Goal: Information Seeking & Learning: Check status

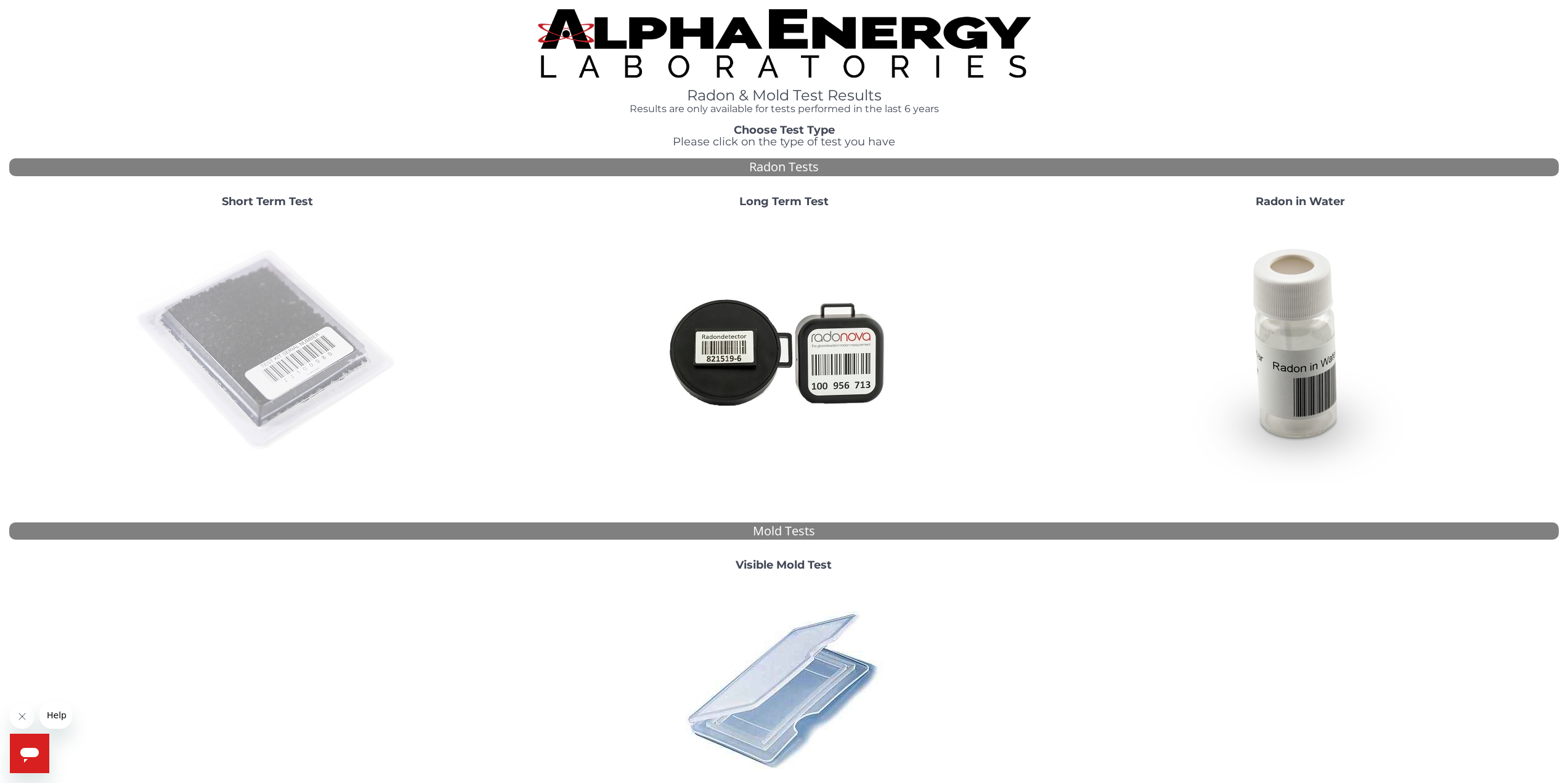
click at [277, 324] on img at bounding box center [267, 350] width 265 height 265
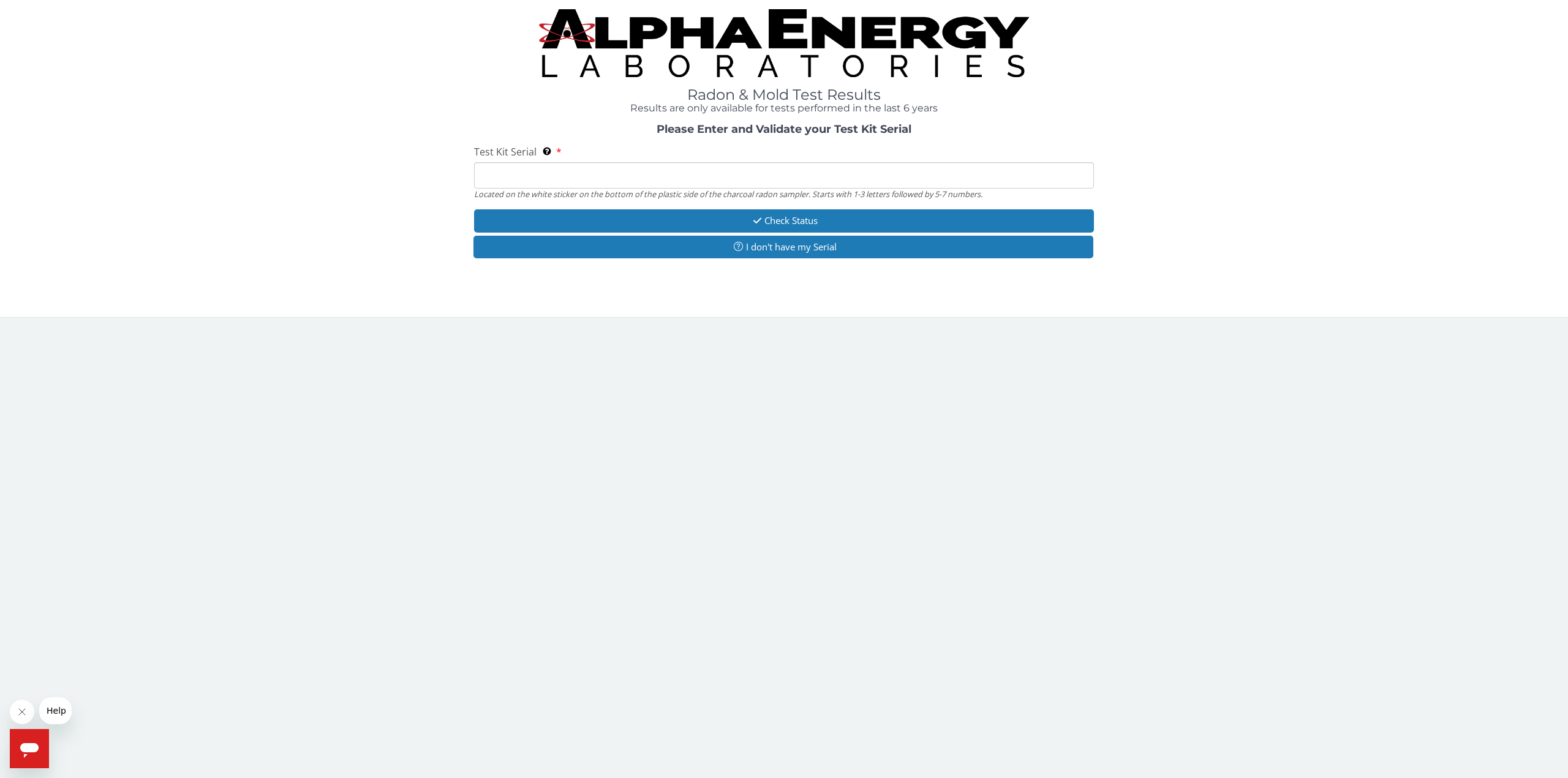
click at [610, 179] on input "Test Kit Serial Located on the white sticker on the bottom of the plastic side …" at bounding box center [784, 175] width 620 height 26
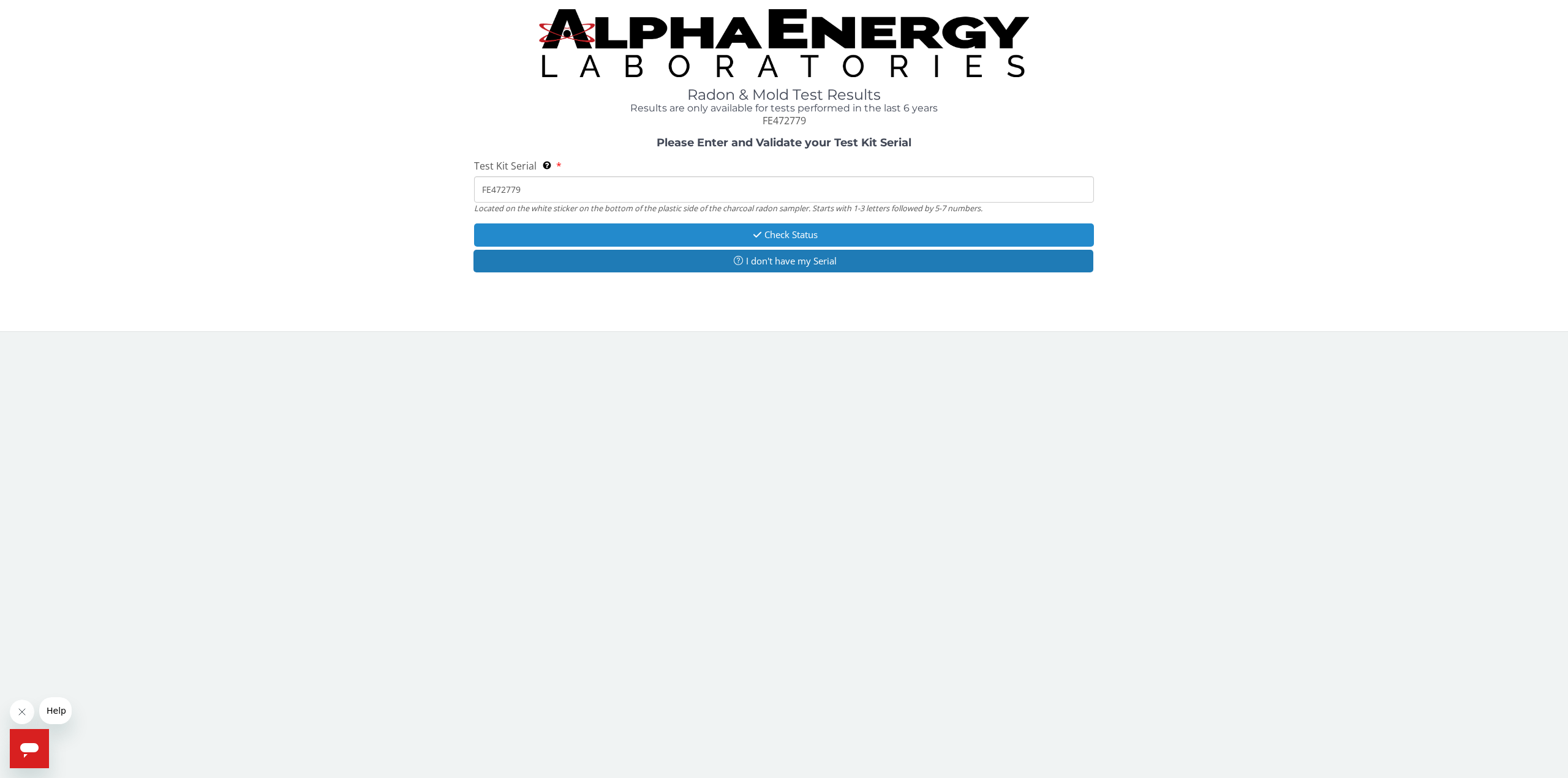
type input "FE472779"
click at [779, 230] on button "Check Status" at bounding box center [784, 235] width 620 height 23
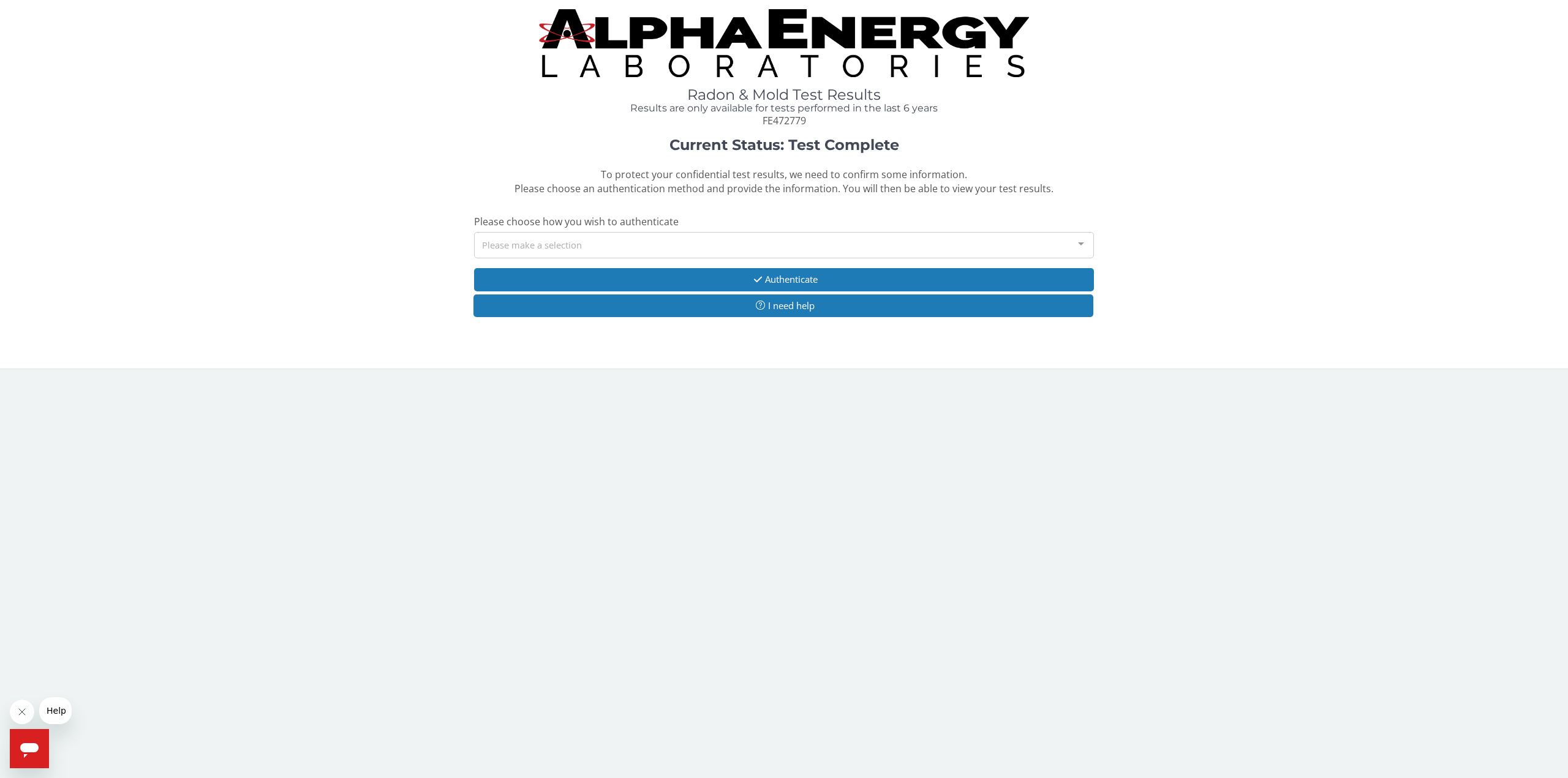
click at [764, 242] on div "Please make a selection" at bounding box center [784, 245] width 620 height 26
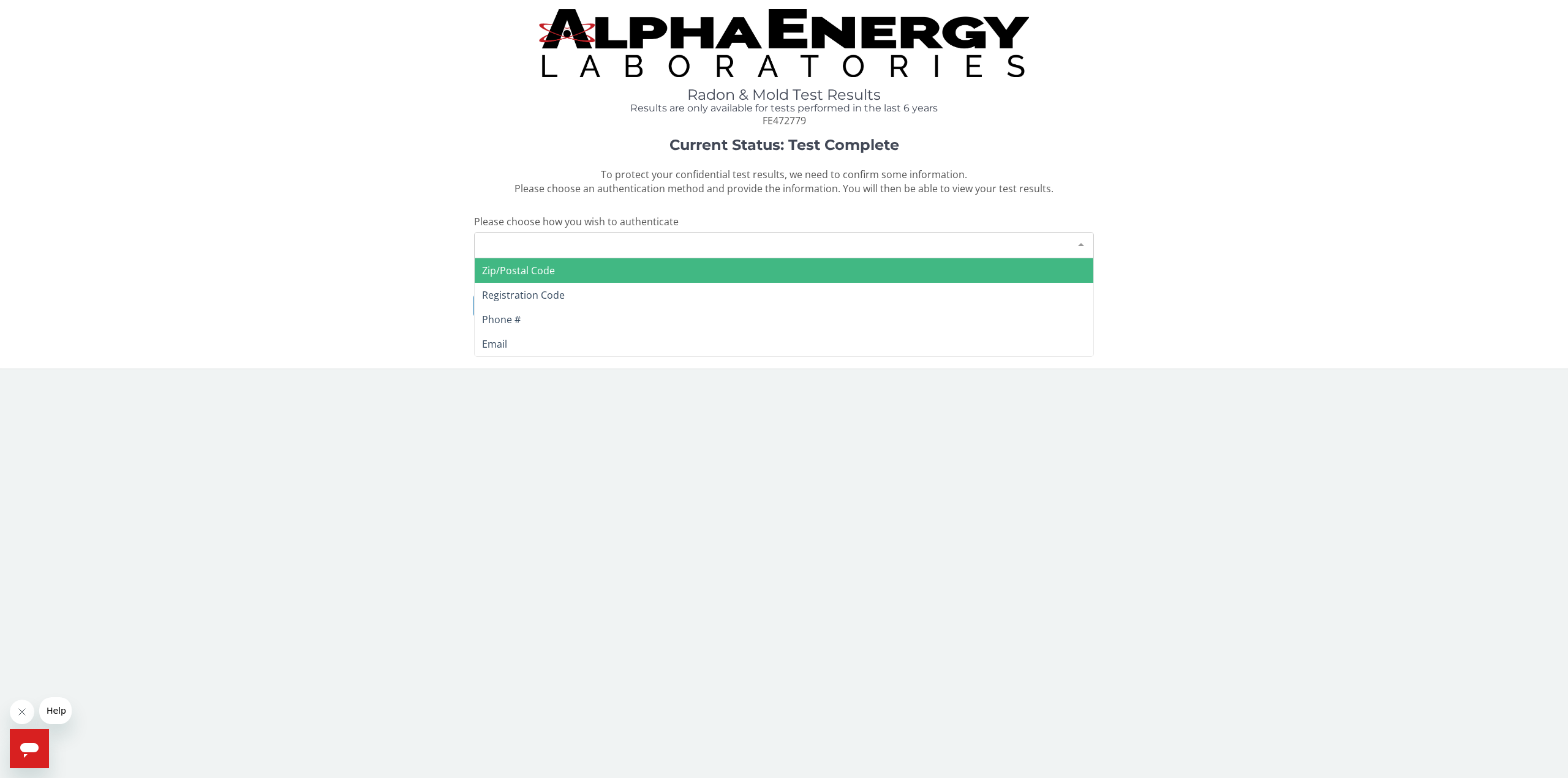
click at [733, 271] on span "Zip/Postal Code" at bounding box center [784, 271] width 619 height 24
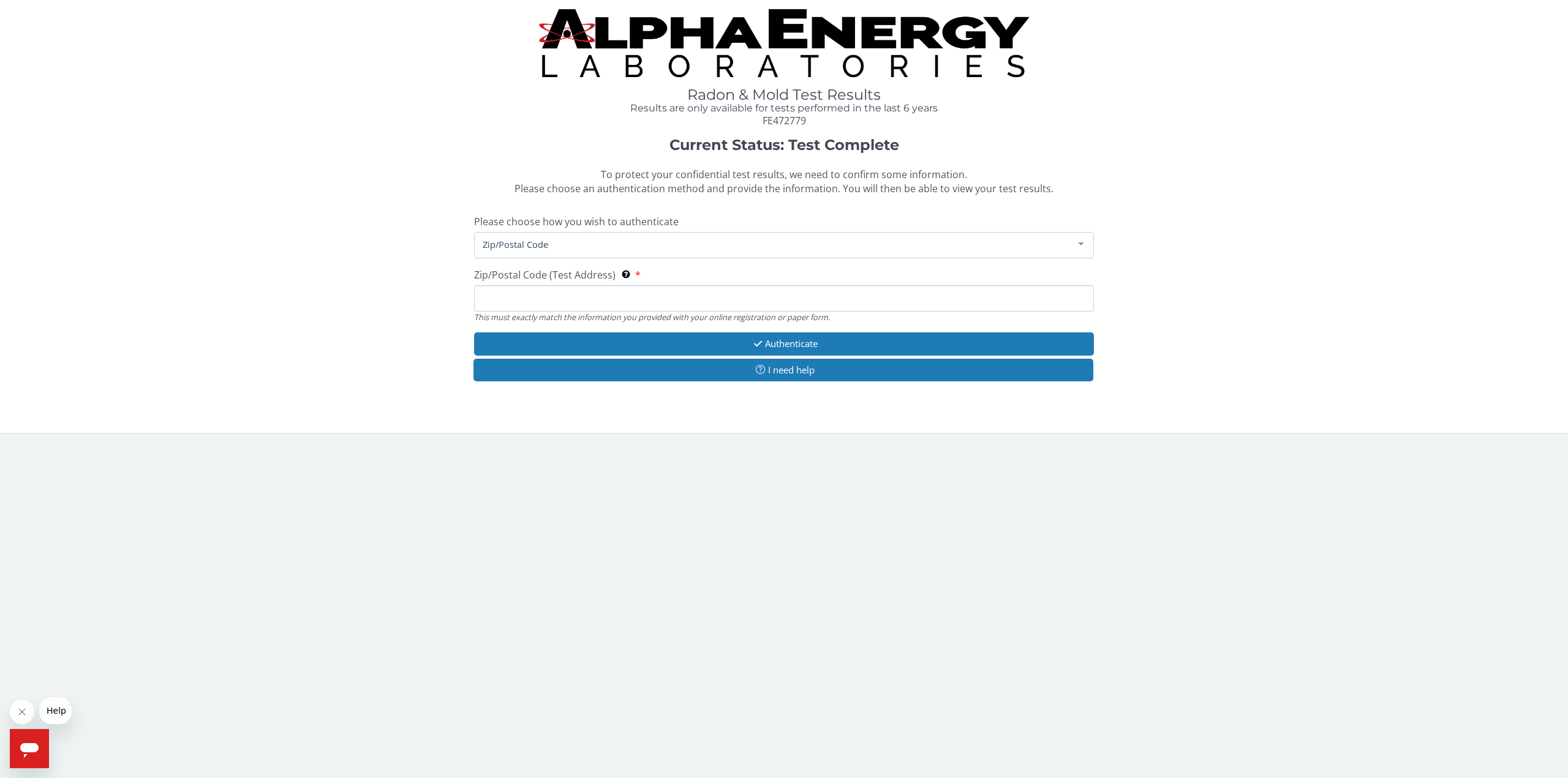
click at [608, 301] on input "Zip/Postal Code (Test Address) This must exactly match the information you prov…" at bounding box center [784, 298] width 620 height 26
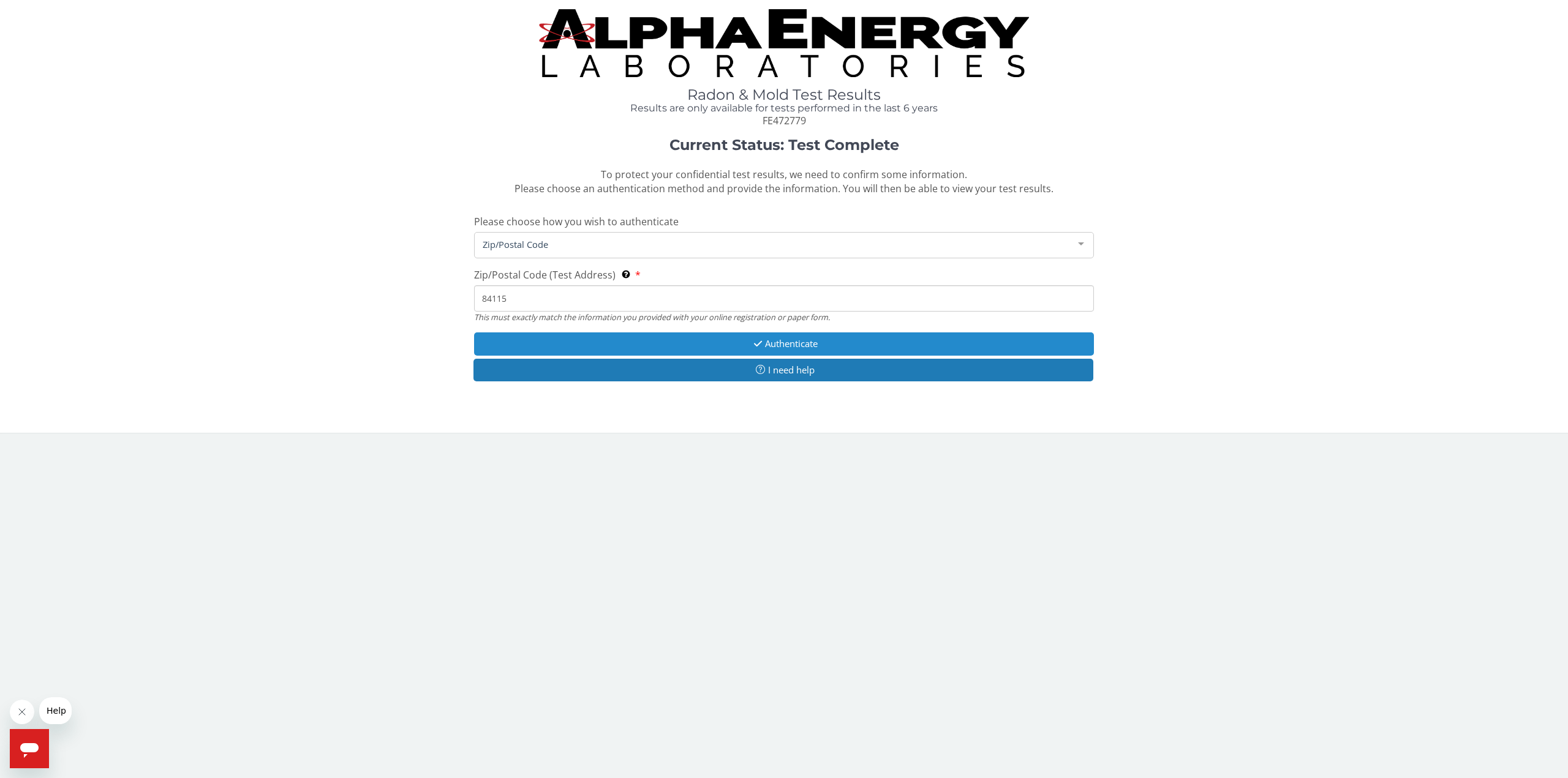
type input "84115"
click at [732, 345] on button "Authenticate" at bounding box center [784, 343] width 620 height 23
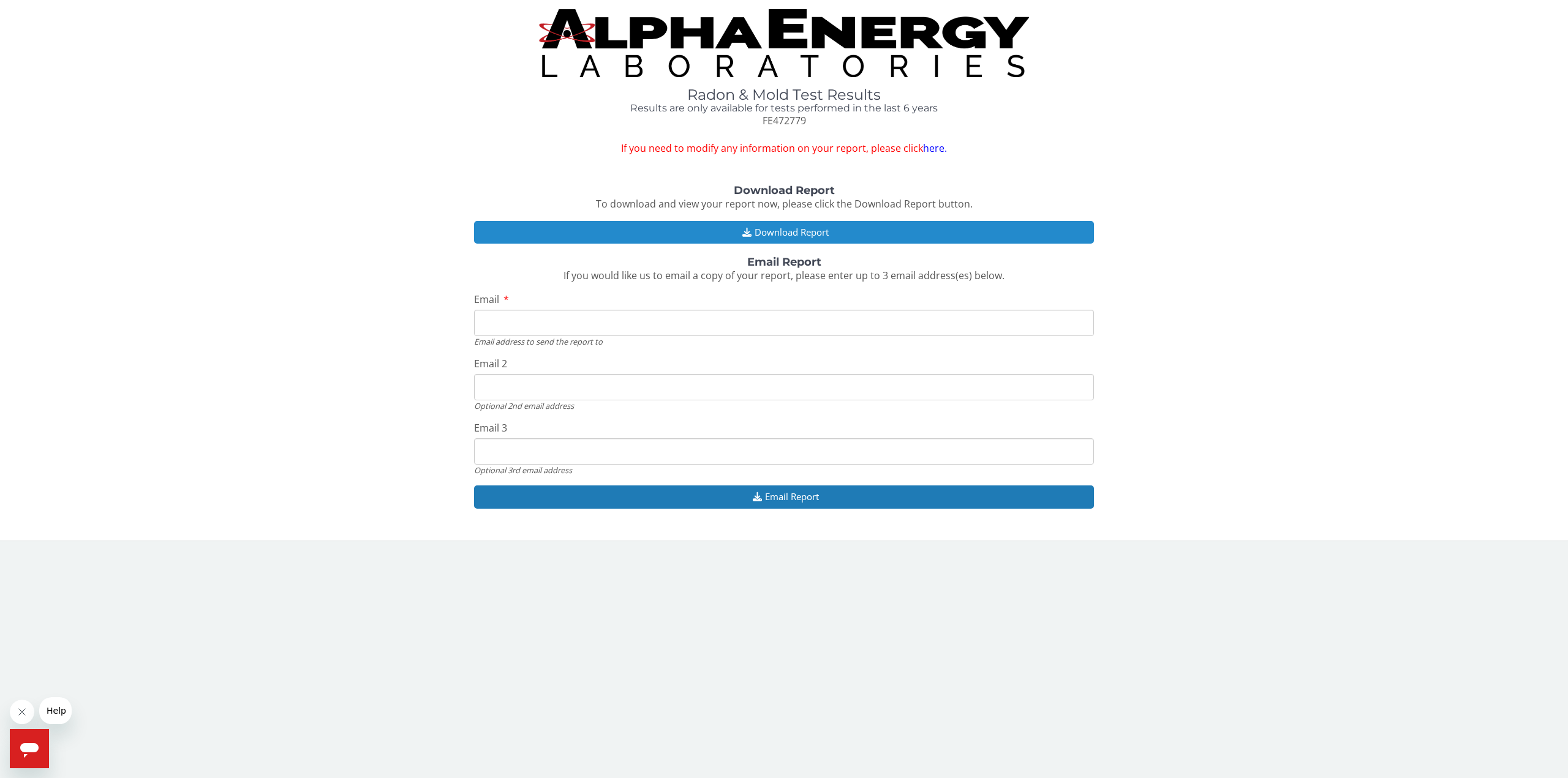
click at [734, 231] on button "Download Report" at bounding box center [784, 232] width 620 height 23
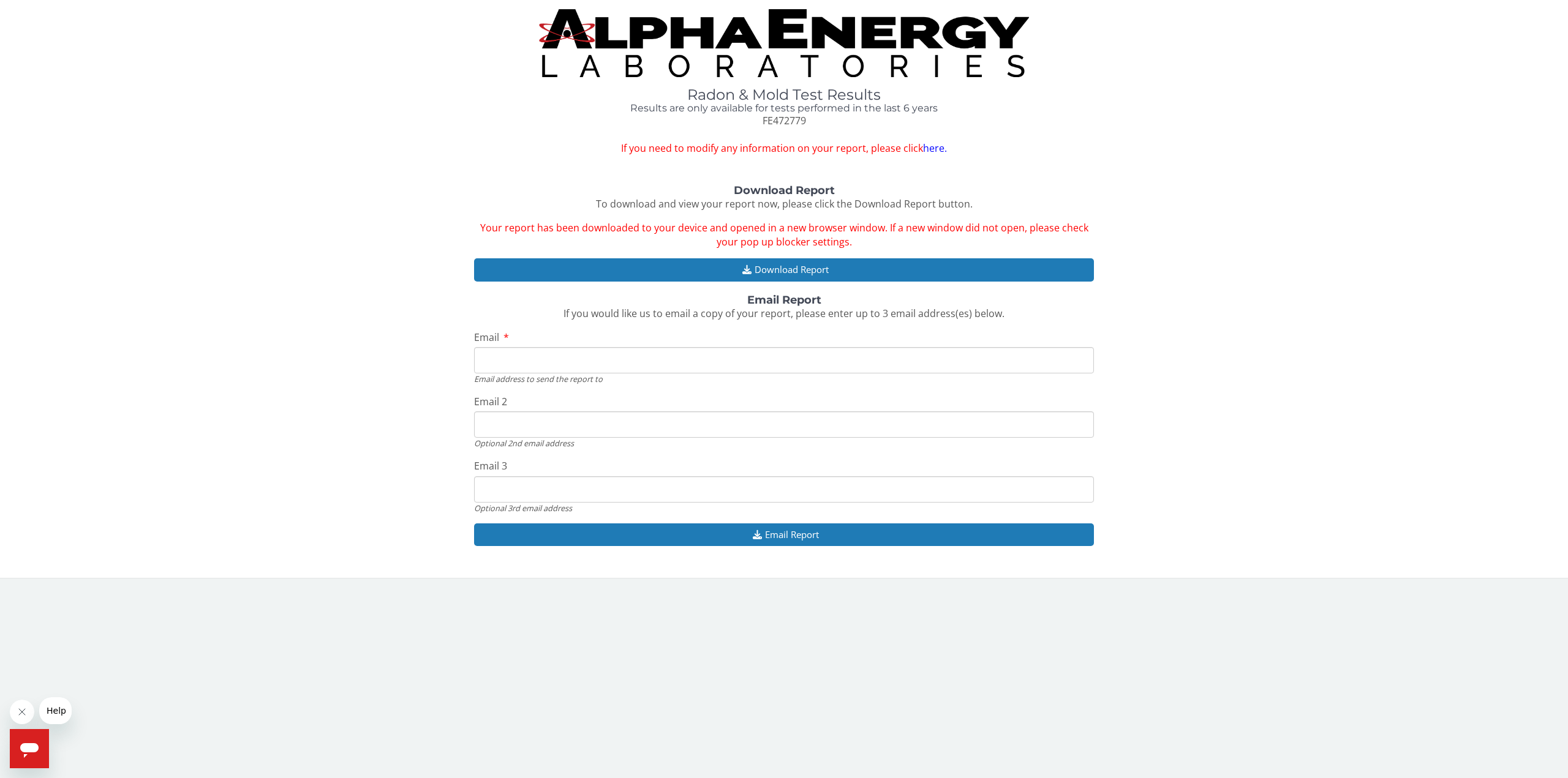
click at [934, 147] on link "here." at bounding box center [934, 148] width 24 height 14
